Goal: Find specific page/section: Find specific page/section

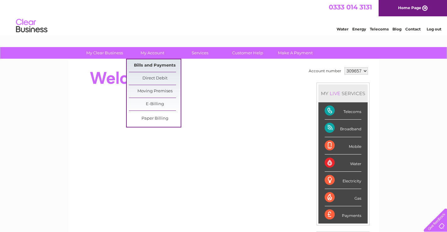
click at [151, 63] on link "Bills and Payments" at bounding box center [155, 65] width 52 height 13
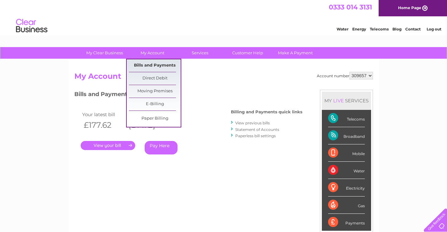
click at [156, 64] on link "Bills and Payments" at bounding box center [155, 65] width 52 height 13
click at [152, 65] on link "Bills and Payments" at bounding box center [155, 65] width 52 height 13
click at [148, 68] on link "Bills and Payments" at bounding box center [155, 65] width 52 height 13
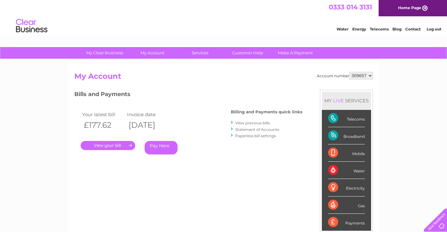
click at [111, 146] on link "." at bounding box center [108, 145] width 55 height 9
